Goal: Information Seeking & Learning: Learn about a topic

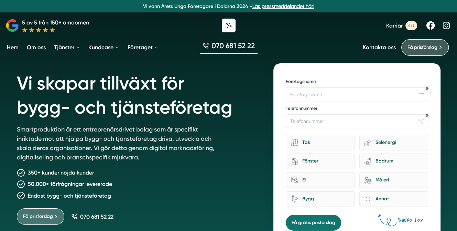
drag, startPoint x: 82, startPoint y: 73, endPoint x: 87, endPoint y: 73, distance: 5.2
click at [82, 73] on h1 "Vi skapar tillväxt för bygg- och tjänsteföretag" at bounding box center [137, 94] width 240 height 62
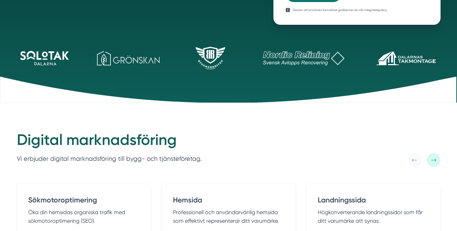
scroll to position [269, 0]
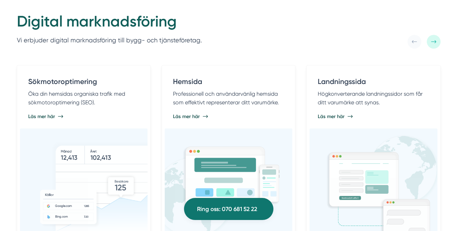
scroll to position [350, 0]
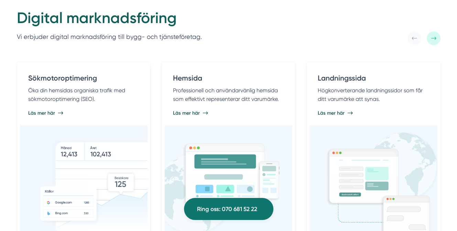
click at [3, 84] on div "Digital marknadsföring Vi erbjuder digital marknadsföring till bygg- och tjänst…" at bounding box center [228, 224] width 457 height 486
click at [0, 54] on div "Digital marknadsföring Vi erbjuder digital marknadsföring till bygg- och tjänst…" at bounding box center [228, 224] width 457 height 486
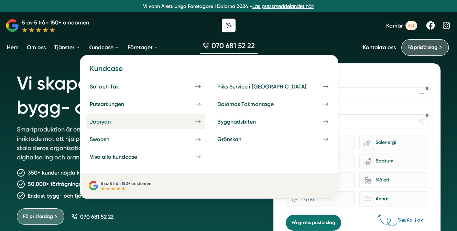
click at [125, 123] on div "Jobryan" at bounding box center [108, 121] width 37 height 7
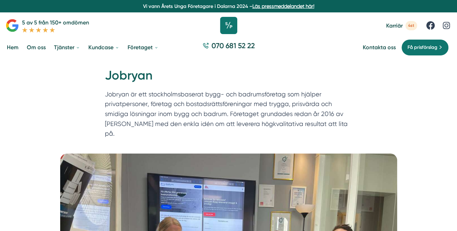
click at [228, 25] on icon at bounding box center [228, 25] width 17 height 17
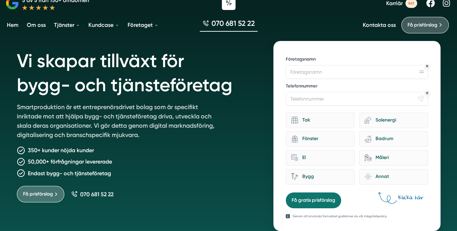
scroll to position [34, 0]
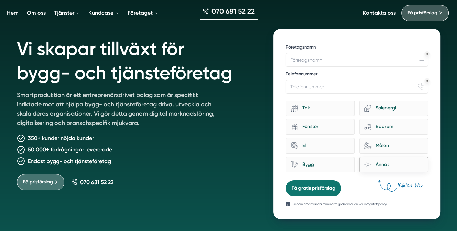
click at [382, 168] on div "brightness Annat" at bounding box center [393, 164] width 69 height 15
click at [0, 0] on input "brightness Annat" at bounding box center [0, 0] width 0 height 0
click at [331, 127] on div "Fönster" at bounding box center [323, 126] width 51 height 9
click at [0, 0] on input "architecture-window-1 Fönster" at bounding box center [0, 0] width 0 height 0
click at [326, 111] on div "Tak" at bounding box center [323, 108] width 51 height 9
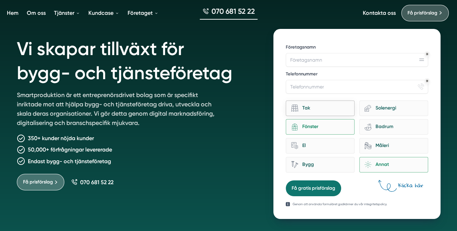
click at [0, 0] on input "Tak" at bounding box center [0, 0] width 0 height 0
click at [390, 161] on div "Annat" at bounding box center [396, 164] width 51 height 9
click at [0, 0] on input "brightness Annat" at bounding box center [0, 0] width 0 height 0
click at [327, 130] on div "Fönster" at bounding box center [323, 126] width 51 height 9
click at [0, 0] on input "architecture-window-1 Fönster" at bounding box center [0, 0] width 0 height 0
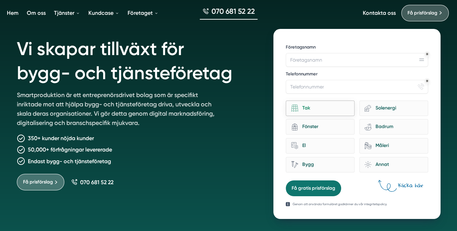
click at [329, 108] on div "Tak" at bounding box center [323, 108] width 51 height 9
click at [0, 0] on input "Tak" at bounding box center [0, 0] width 0 height 0
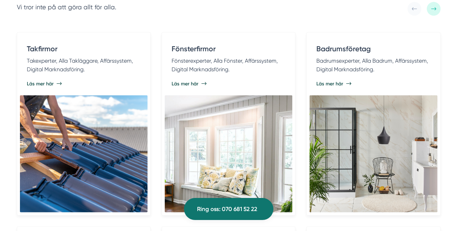
scroll to position [1394, 0]
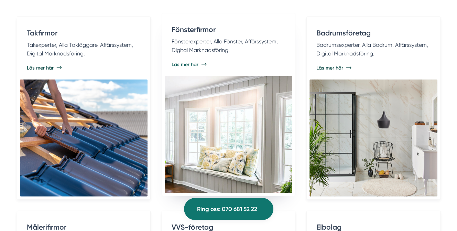
click at [209, 37] on h4 "Fönsterfirmor" at bounding box center [229, 30] width 114 height 13
